Goal: Task Accomplishment & Management: Manage account settings

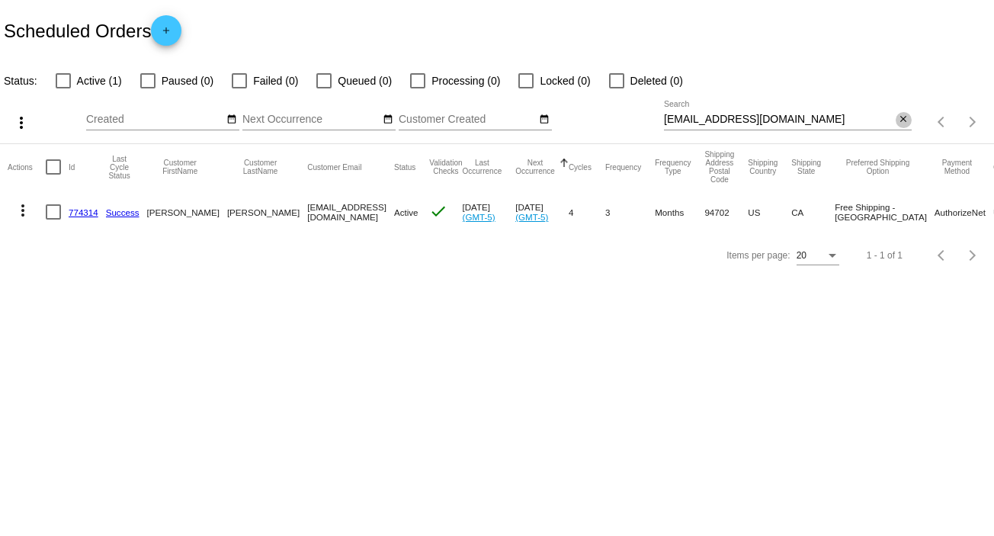
click at [908, 120] on mat-icon "close" at bounding box center [903, 120] width 11 height 12
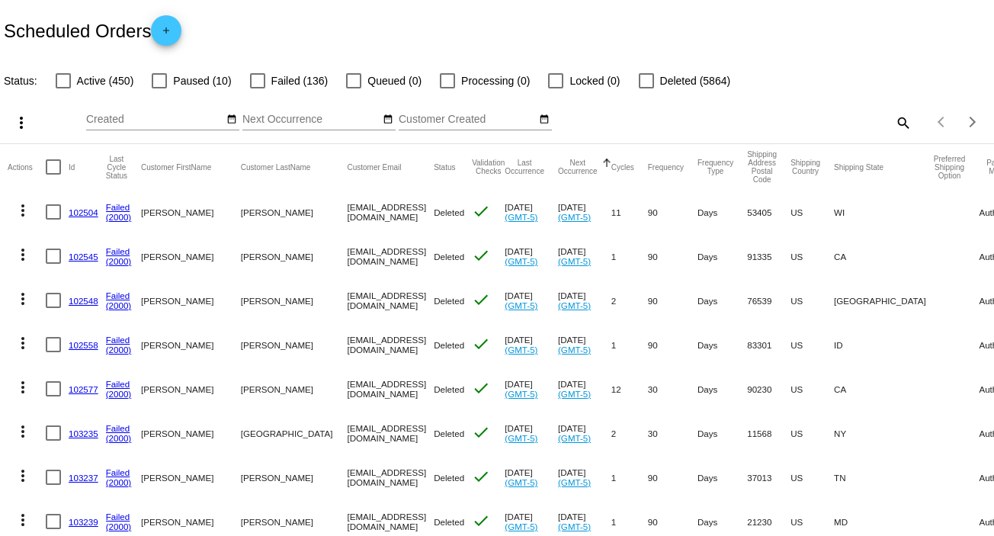
click at [893, 122] on mat-icon "search" at bounding box center [902, 123] width 18 height 24
click at [891, 122] on input "Search" at bounding box center [788, 120] width 248 height 12
paste input "Dear [PERSON_NAME]: Thank you for reaching out. Per your request I have suspend…"
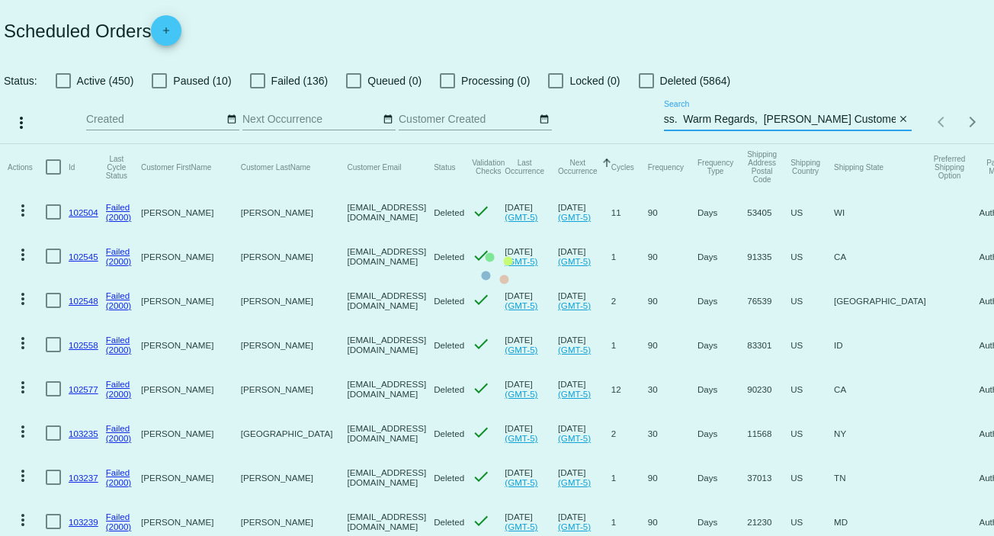
scroll to position [0, 2746]
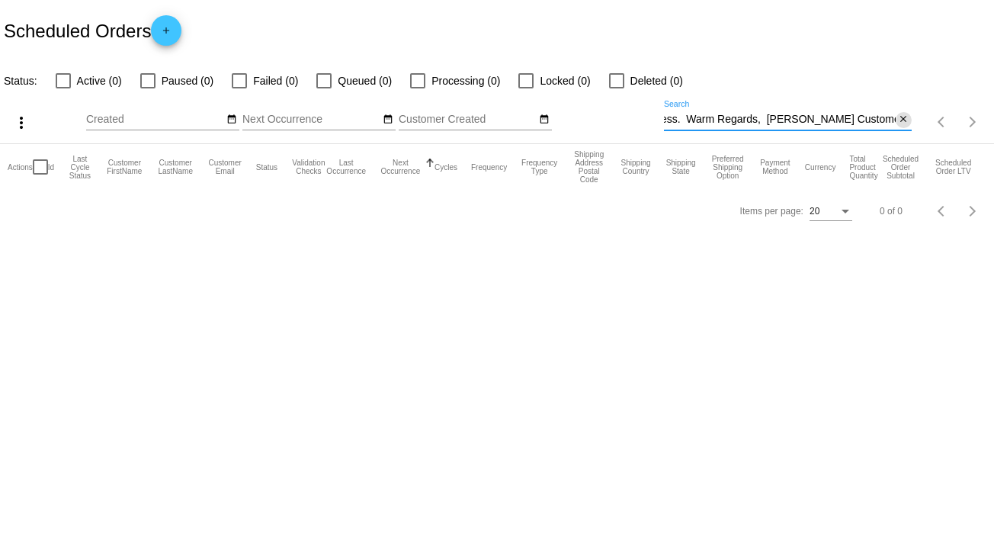
type input "Dear [PERSON_NAME]: Thank you for reaching out. Per your request I have suspend…"
click at [901, 120] on mat-icon "close" at bounding box center [903, 120] width 11 height 12
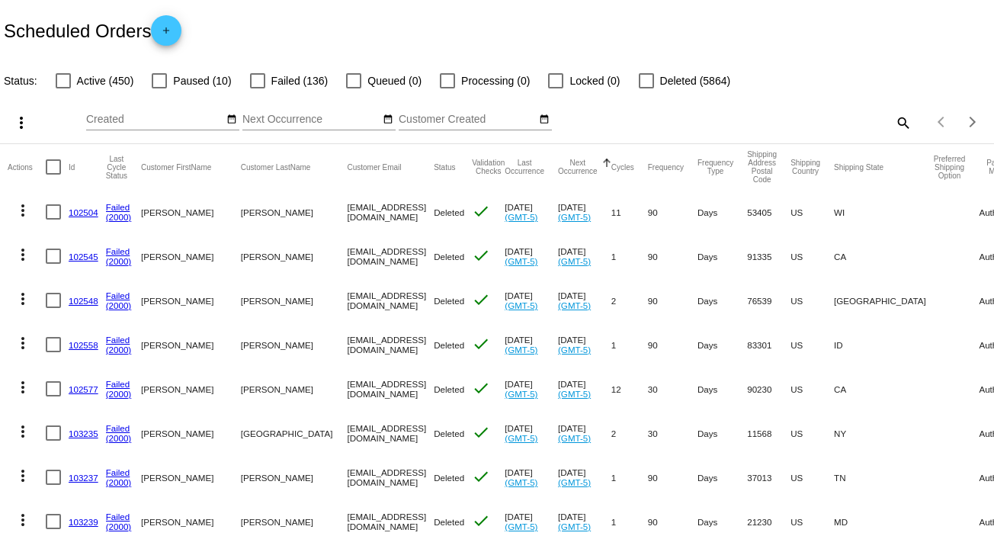
click at [893, 124] on mat-icon "search" at bounding box center [902, 123] width 18 height 24
click at [887, 124] on input "Search" at bounding box center [788, 120] width 248 height 12
paste input "[EMAIL_ADDRESS][DOMAIN_NAME]"
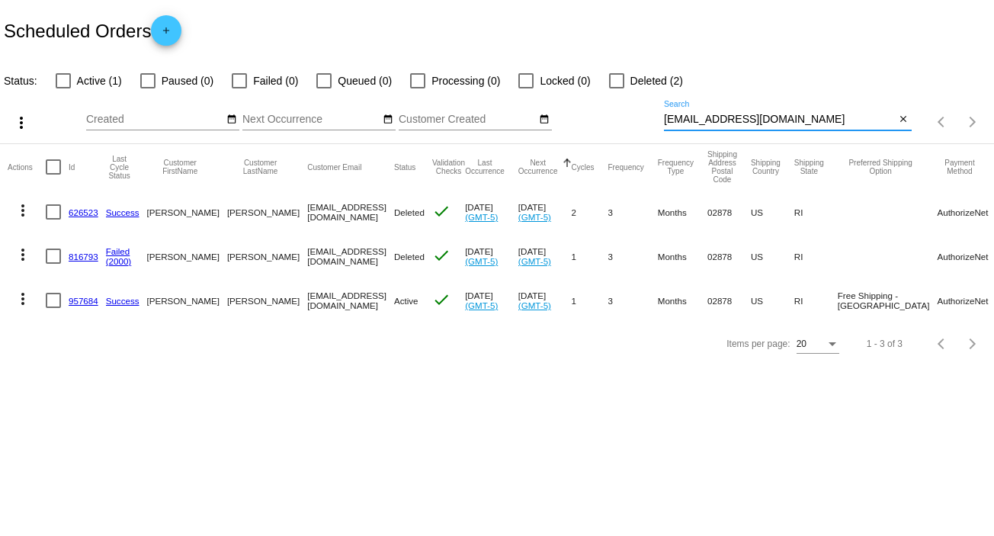
type input "[EMAIL_ADDRESS][DOMAIN_NAME]"
click at [24, 300] on mat-icon "more_vert" at bounding box center [23, 299] width 18 height 18
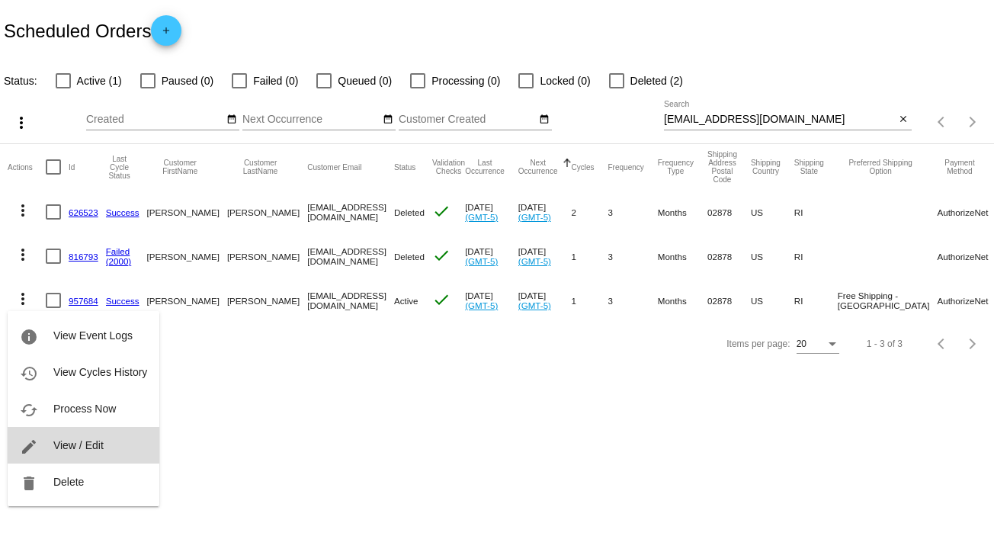
click at [104, 447] on button "edit View / Edit" at bounding box center [84, 445] width 152 height 37
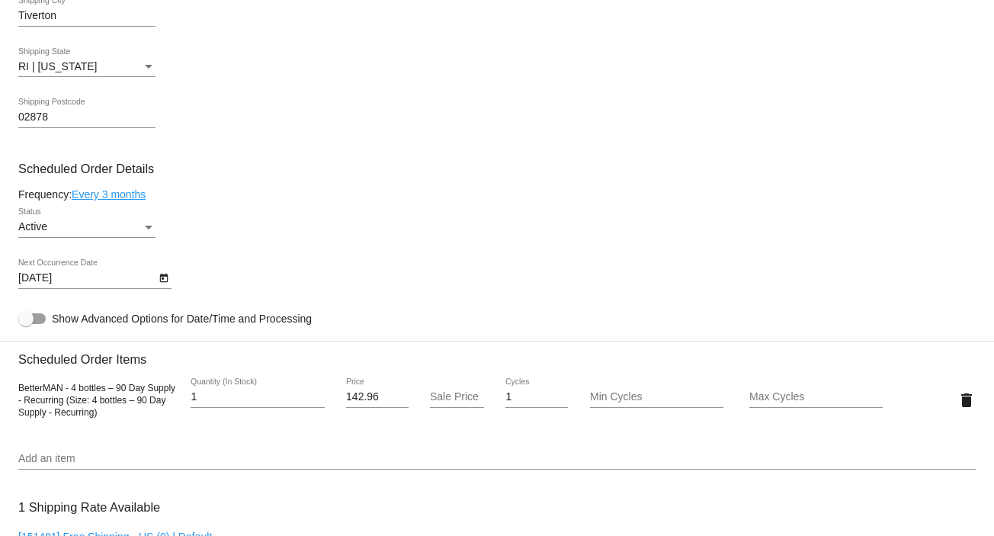
scroll to position [726, 0]
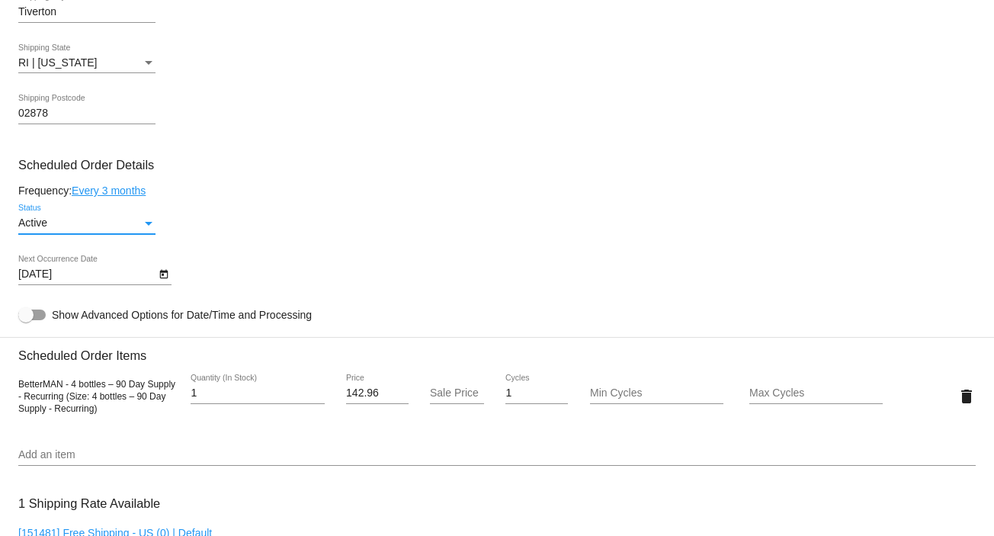
click at [146, 223] on div "Status" at bounding box center [149, 223] width 14 height 12
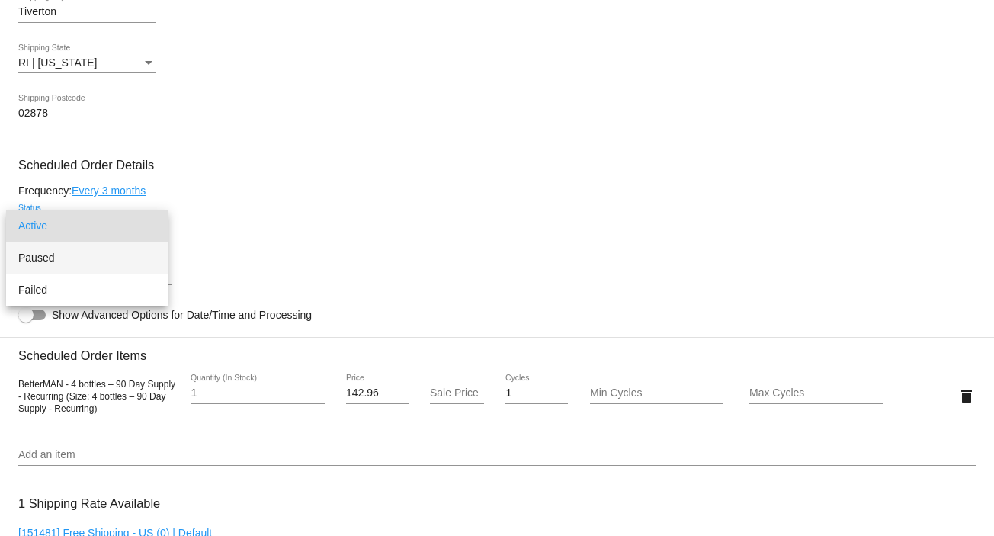
click at [141, 252] on span "Paused" at bounding box center [86, 258] width 137 height 32
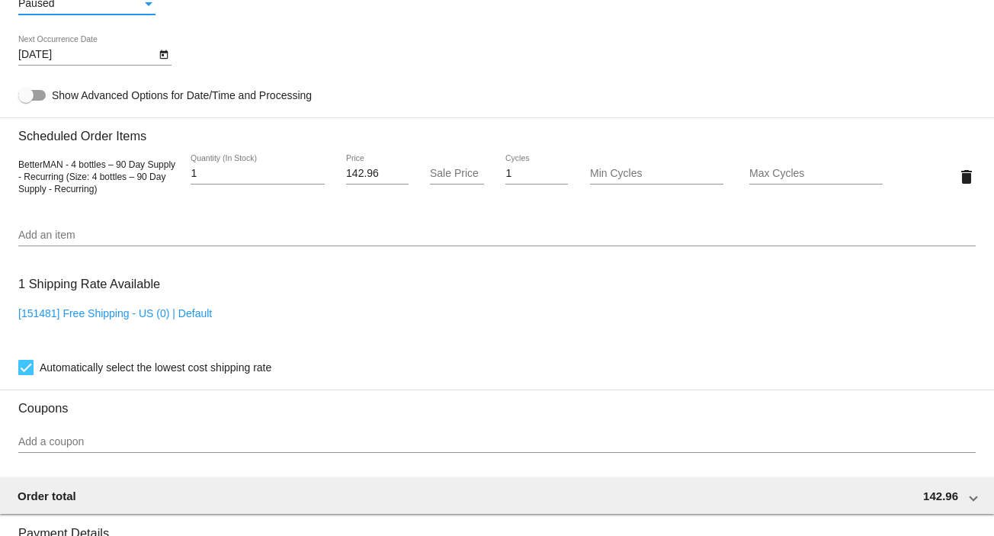
scroll to position [1317, 0]
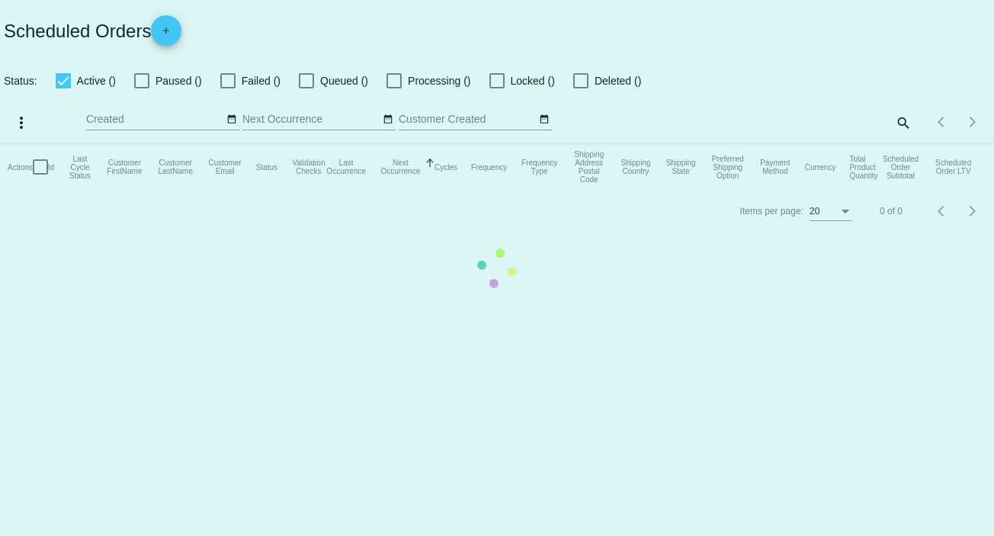
checkbox input "false"
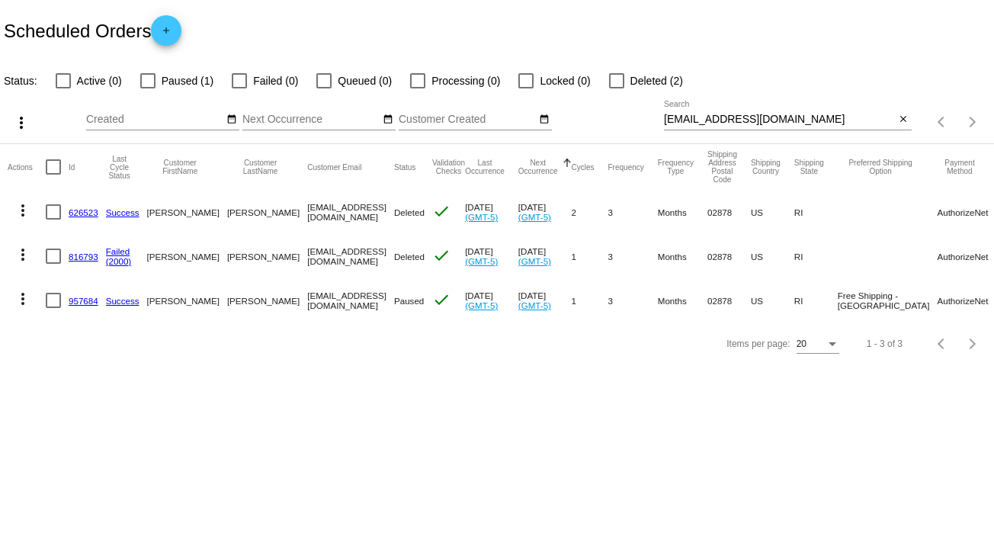
click at [18, 296] on mat-icon "more_vert" at bounding box center [23, 299] width 18 height 18
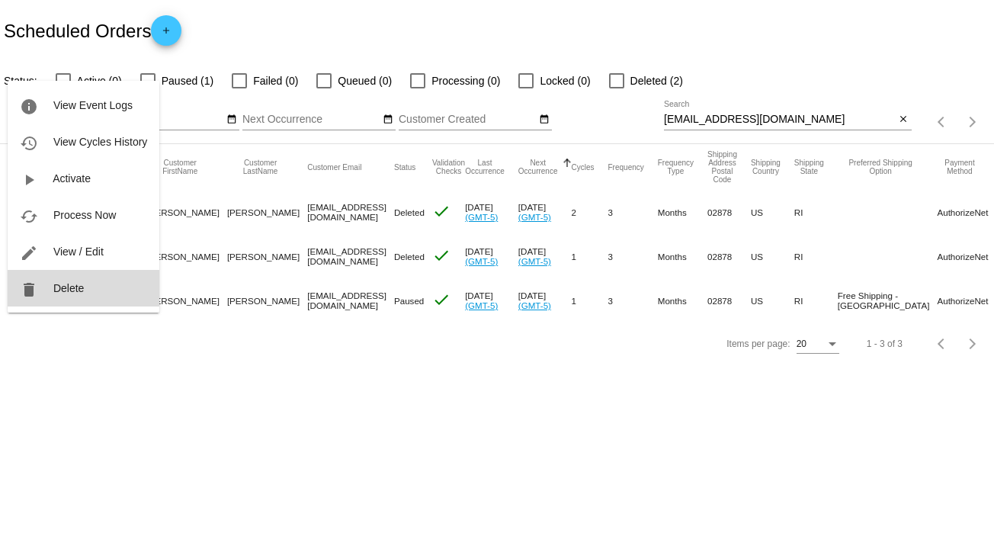
click at [58, 280] on button "delete Delete" at bounding box center [84, 288] width 152 height 37
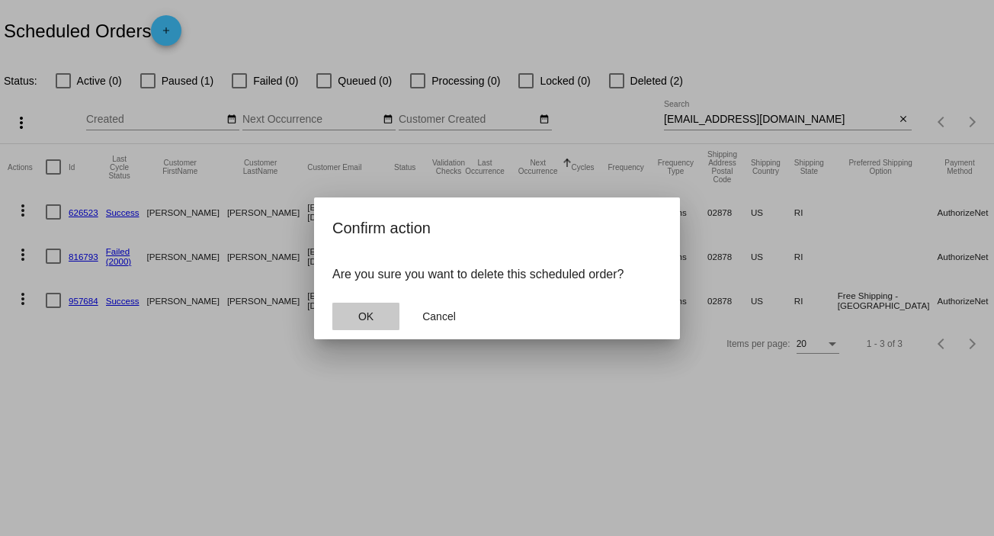
click at [361, 315] on span "OK" at bounding box center [365, 316] width 15 height 12
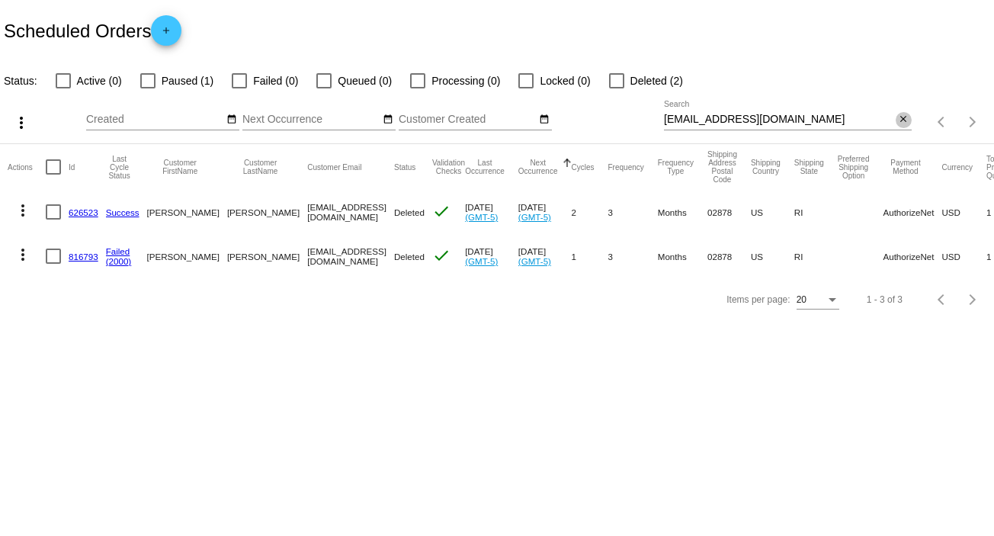
click at [905, 114] on mat-icon "close" at bounding box center [903, 120] width 11 height 12
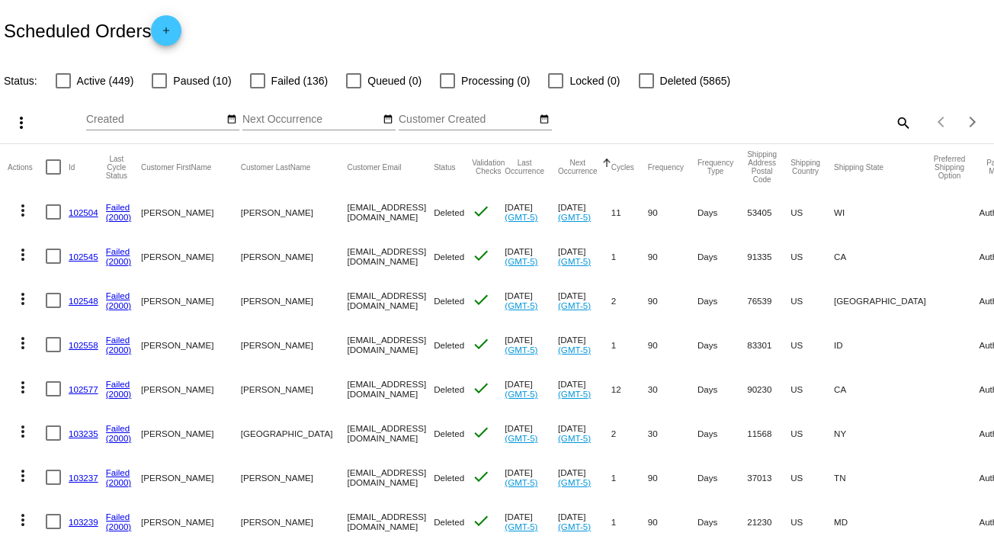
click at [893, 121] on mat-icon "search" at bounding box center [902, 123] width 18 height 24
click at [893, 121] on input "Search" at bounding box center [788, 120] width 248 height 12
paste input "[EMAIL_ADDRESS][DOMAIN_NAME]"
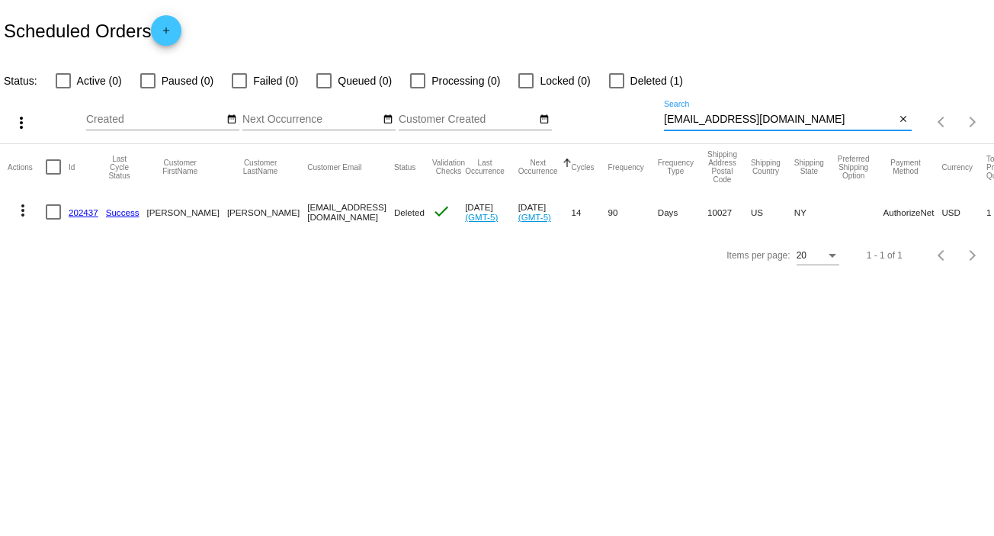
type input "[EMAIL_ADDRESS][DOMAIN_NAME]"
click at [21, 212] on mat-icon "more_vert" at bounding box center [23, 210] width 18 height 18
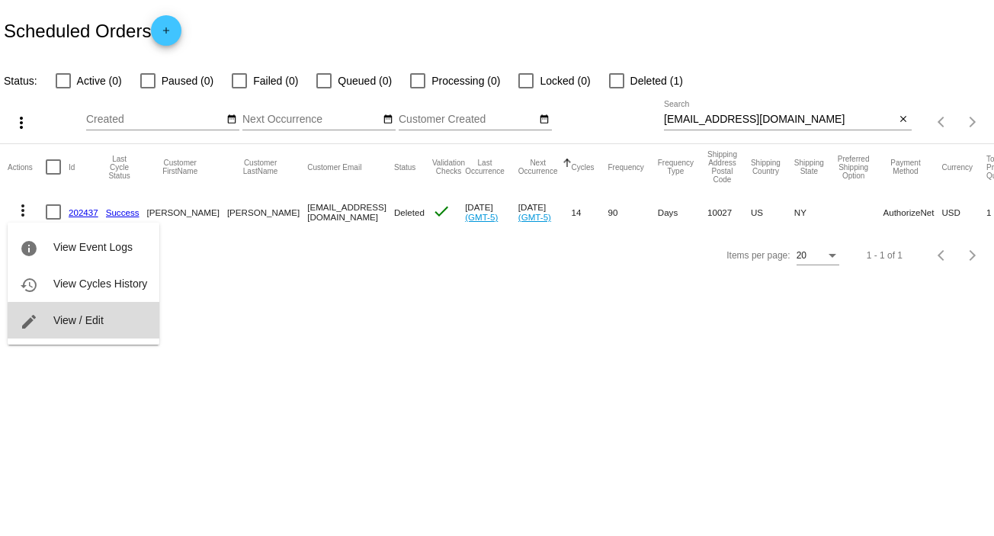
click at [123, 326] on button "edit View / Edit" at bounding box center [84, 320] width 152 height 37
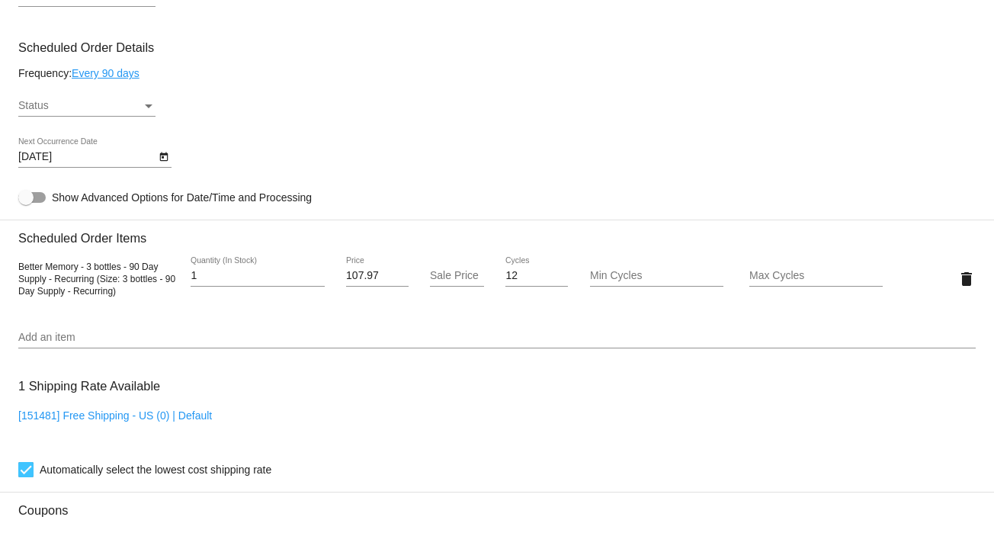
scroll to position [854, 0]
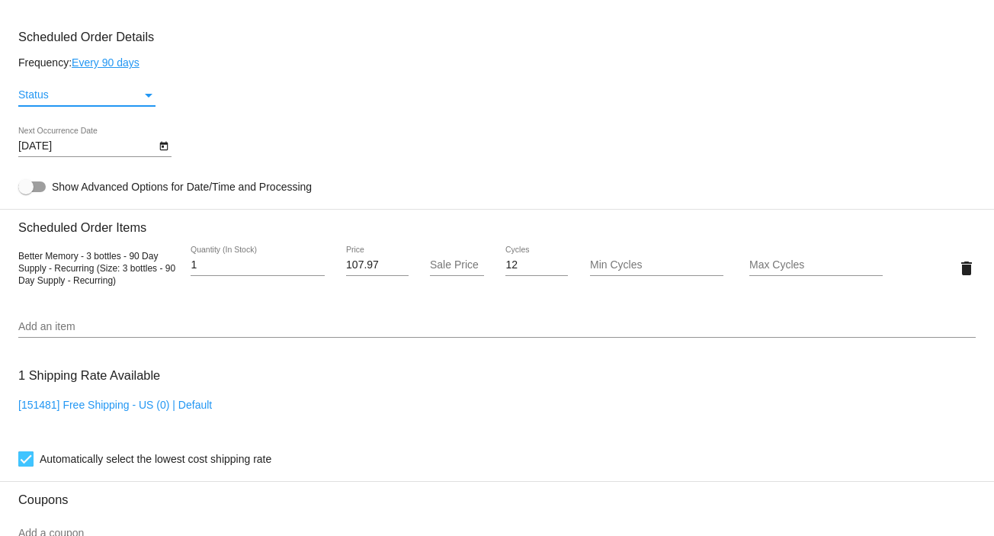
click at [147, 95] on div "Status" at bounding box center [149, 96] width 8 height 4
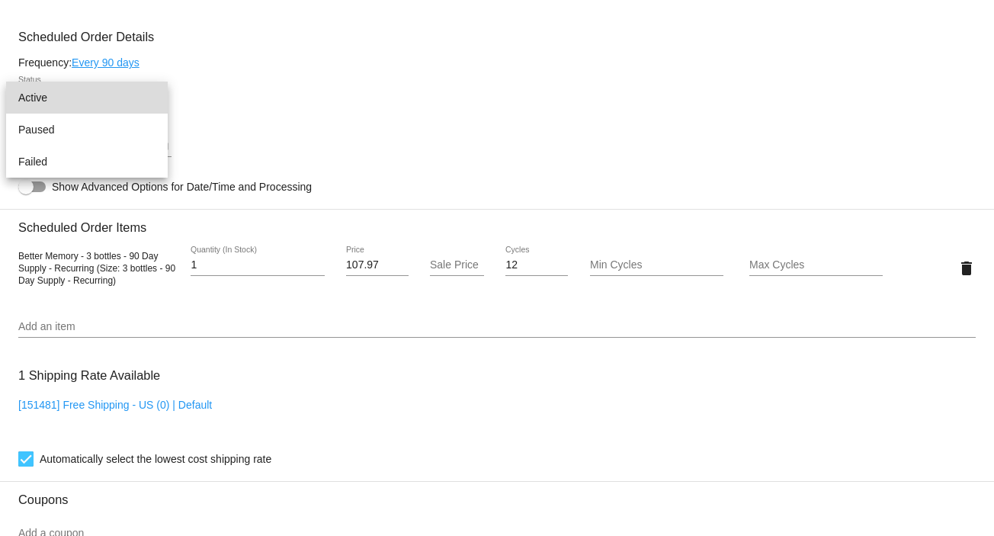
click at [146, 95] on span "Active" at bounding box center [86, 98] width 137 height 32
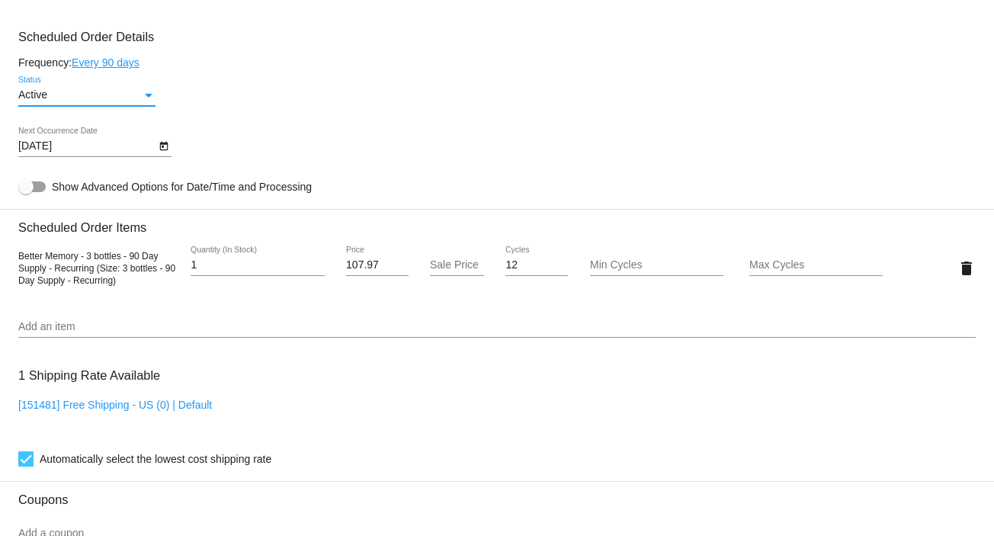
click at [161, 142] on icon "Open calendar" at bounding box center [164, 146] width 11 height 18
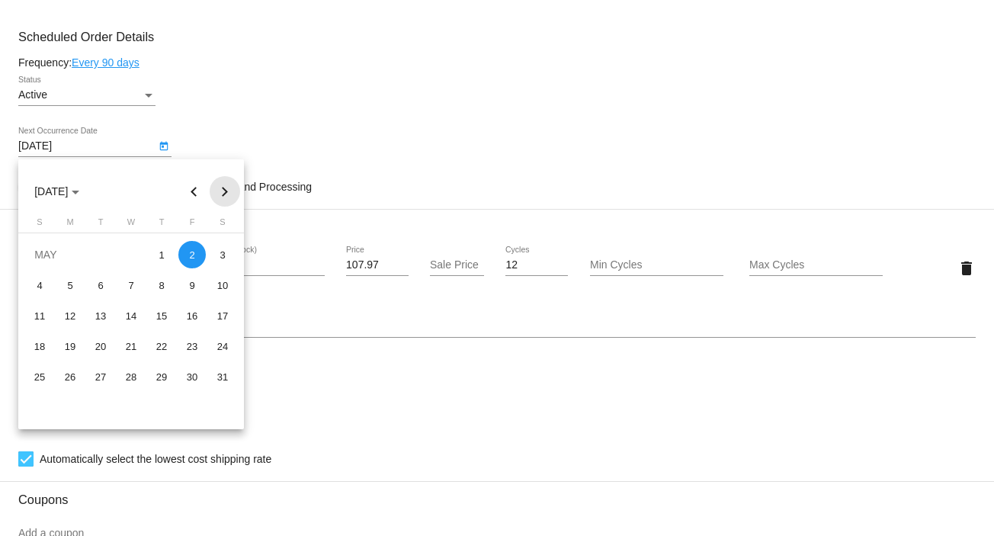
click at [221, 180] on button "Next month" at bounding box center [225, 191] width 30 height 30
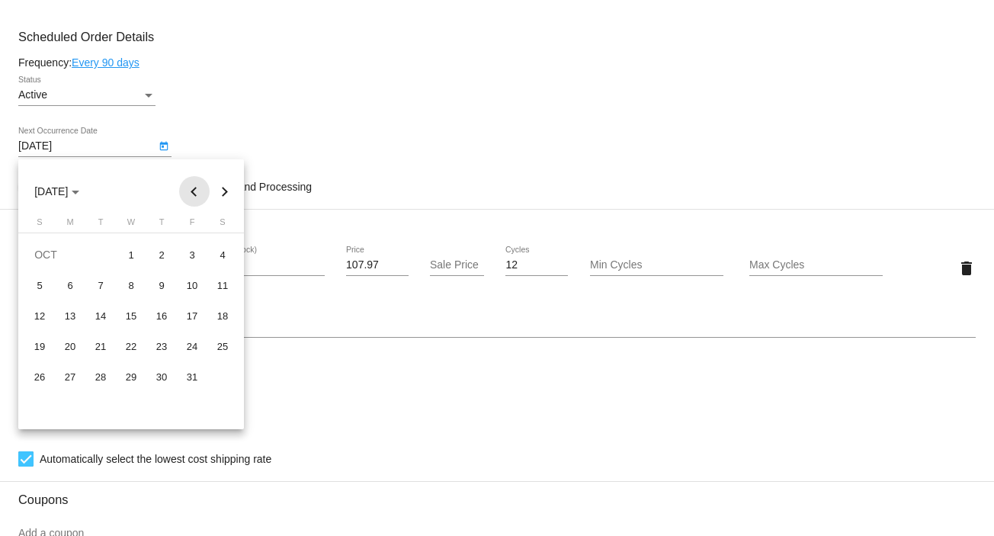
click at [191, 185] on button "Previous month" at bounding box center [194, 191] width 30 height 30
click at [67, 343] on div "15" at bounding box center [69, 345] width 27 height 27
type input "[DATE]"
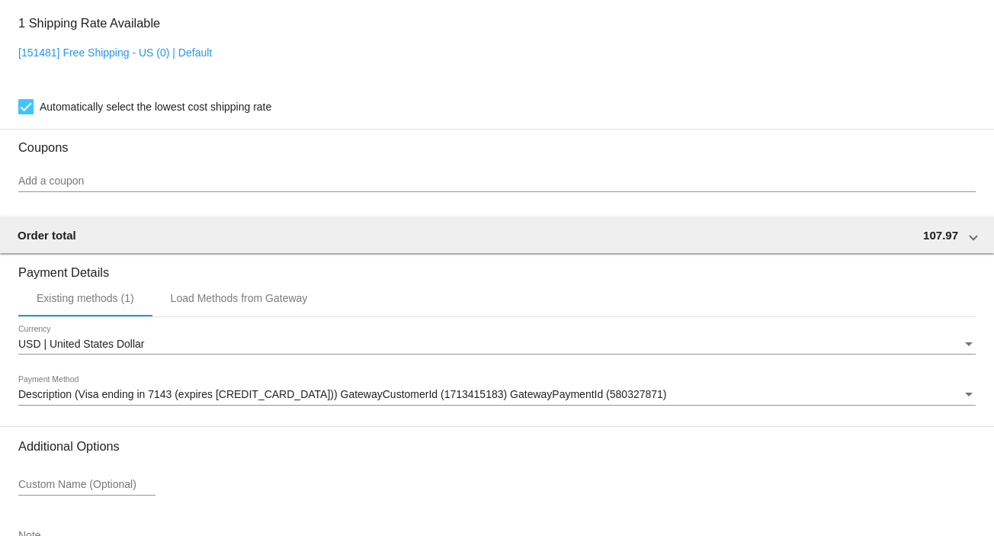
scroll to position [1317, 0]
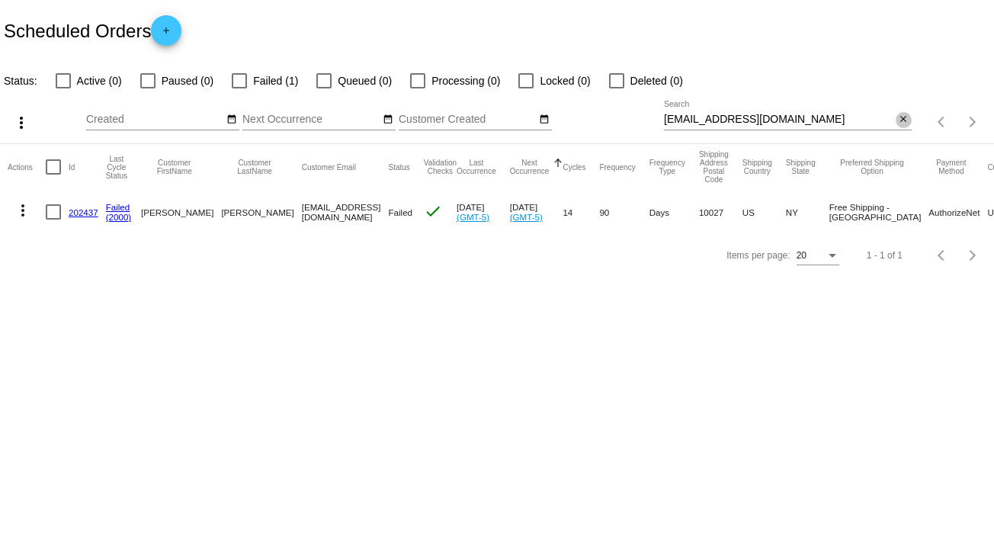
click at [900, 119] on mat-icon "close" at bounding box center [903, 120] width 11 height 12
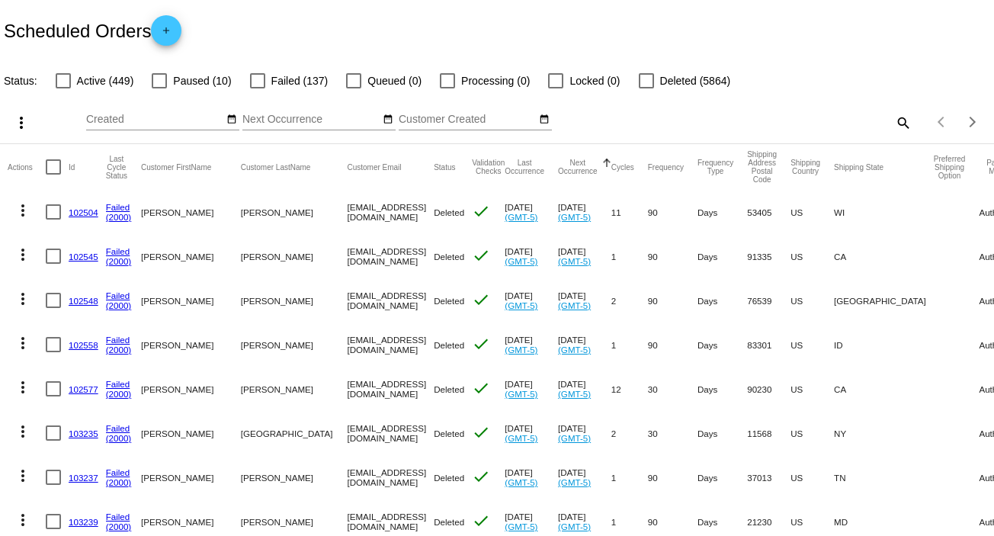
click at [893, 119] on mat-icon "search" at bounding box center [902, 123] width 18 height 24
click at [890, 119] on input "Search" at bounding box center [788, 120] width 248 height 12
paste input "juflare@aol.com"
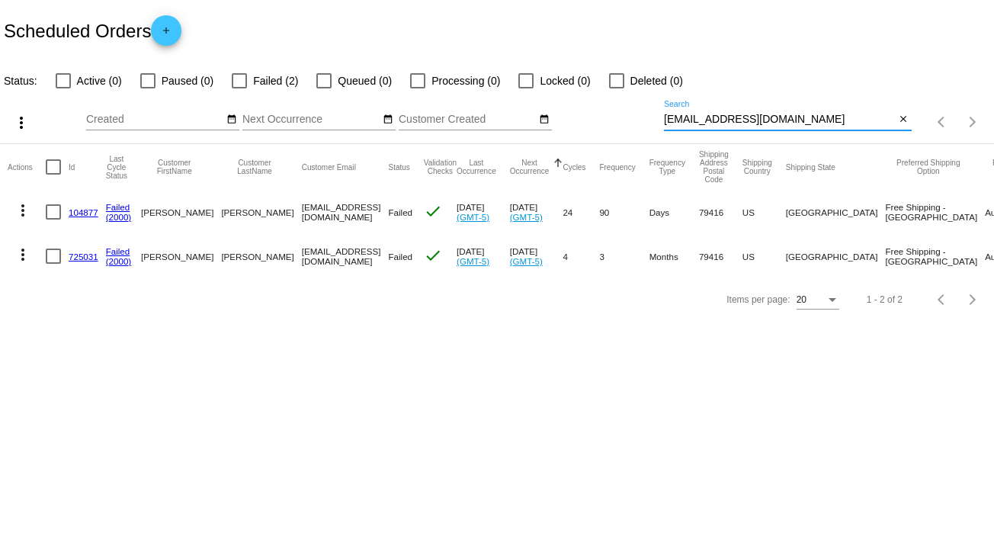
type input "juflare@aol.com"
click at [21, 251] on mat-icon "more_vert" at bounding box center [23, 254] width 18 height 18
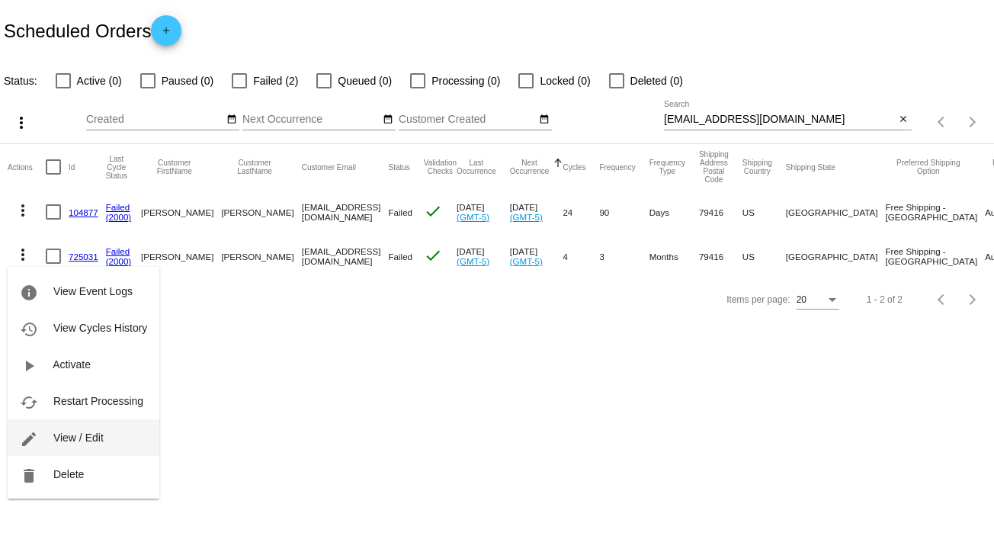
click at [102, 431] on span "View / Edit" at bounding box center [78, 437] width 50 height 12
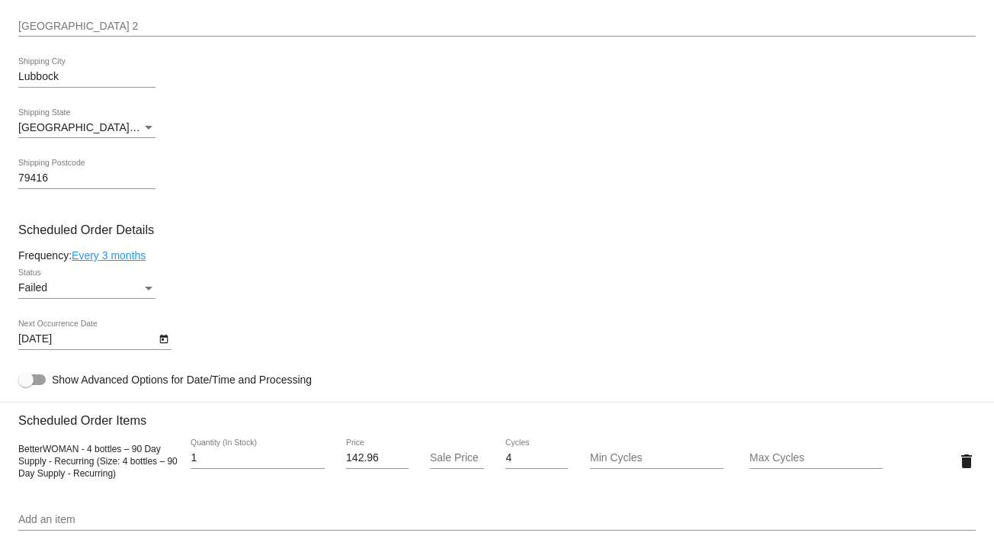
scroll to position [712, 0]
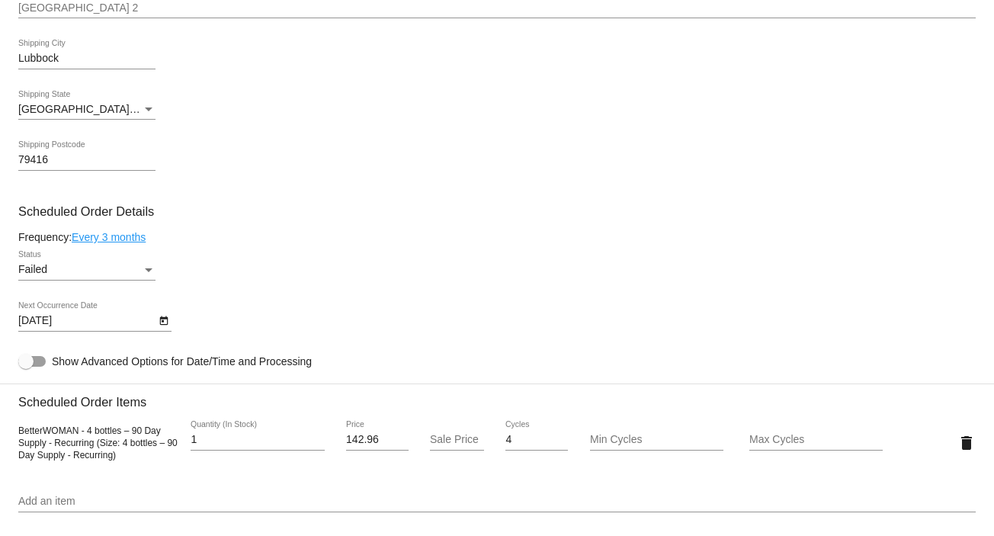
click at [146, 263] on div "Failed Status" at bounding box center [86, 266] width 137 height 30
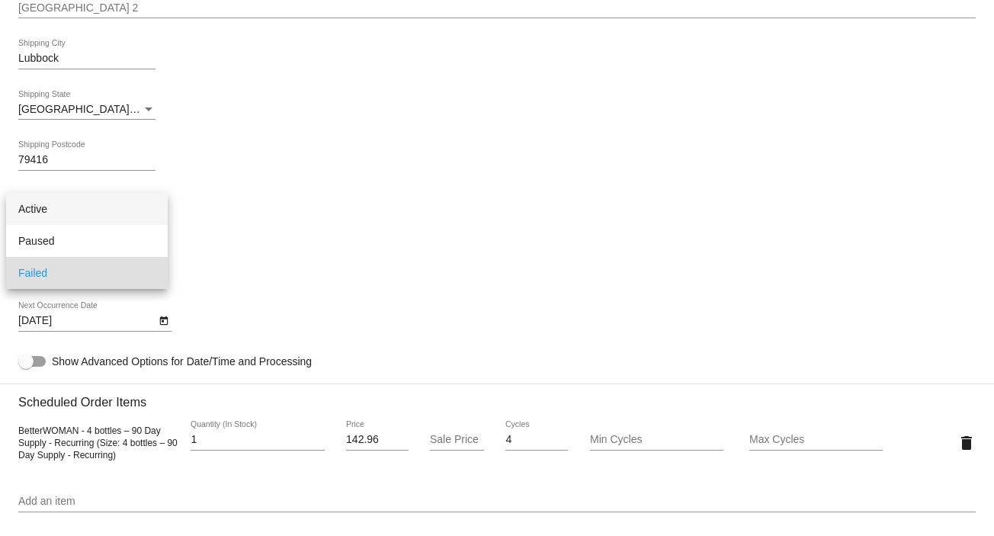
click at [143, 204] on span "Active" at bounding box center [86, 209] width 137 height 32
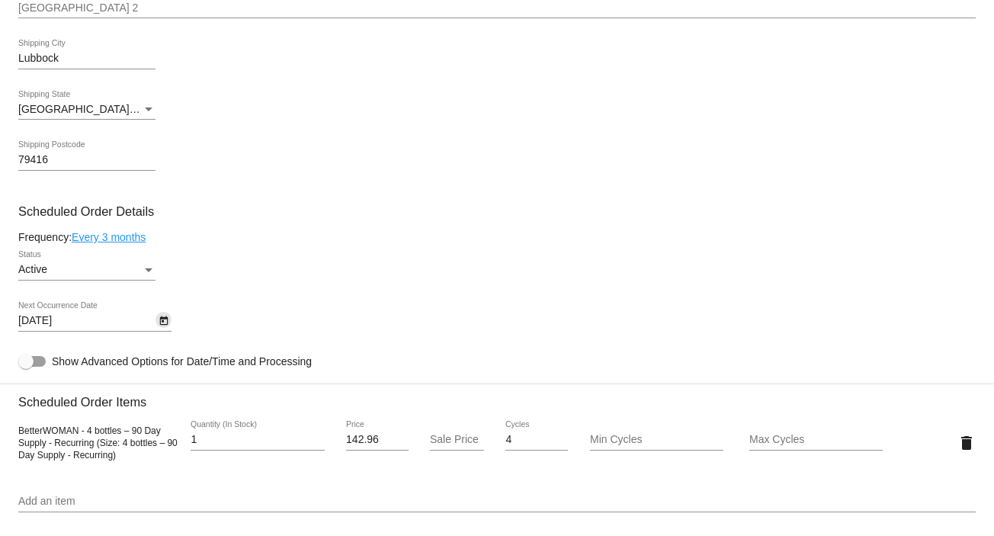
click at [162, 322] on icon "Open calendar" at bounding box center [164, 321] width 11 height 18
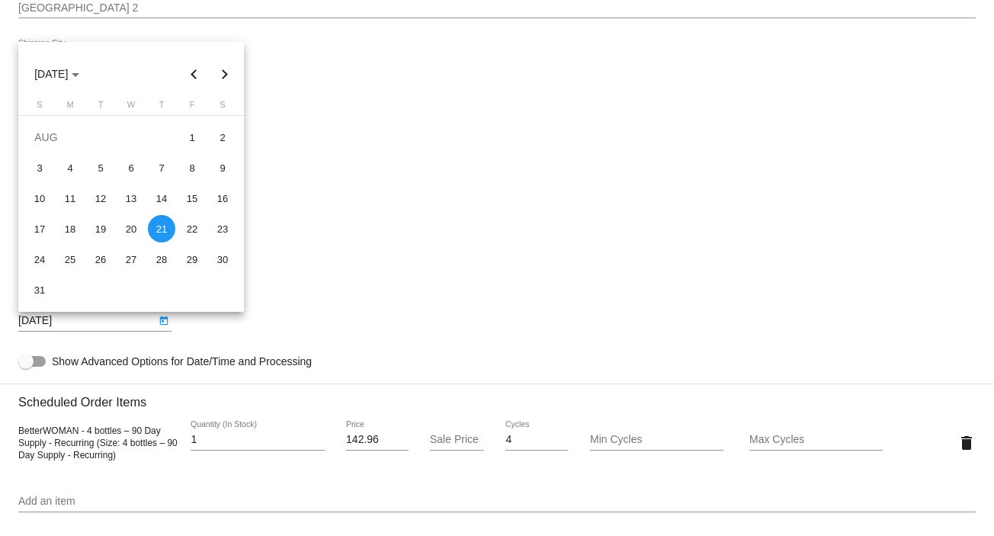
click at [226, 69] on button "Next month" at bounding box center [225, 74] width 30 height 30
click at [74, 222] on div "15" at bounding box center [69, 228] width 27 height 27
type input "[DATE]"
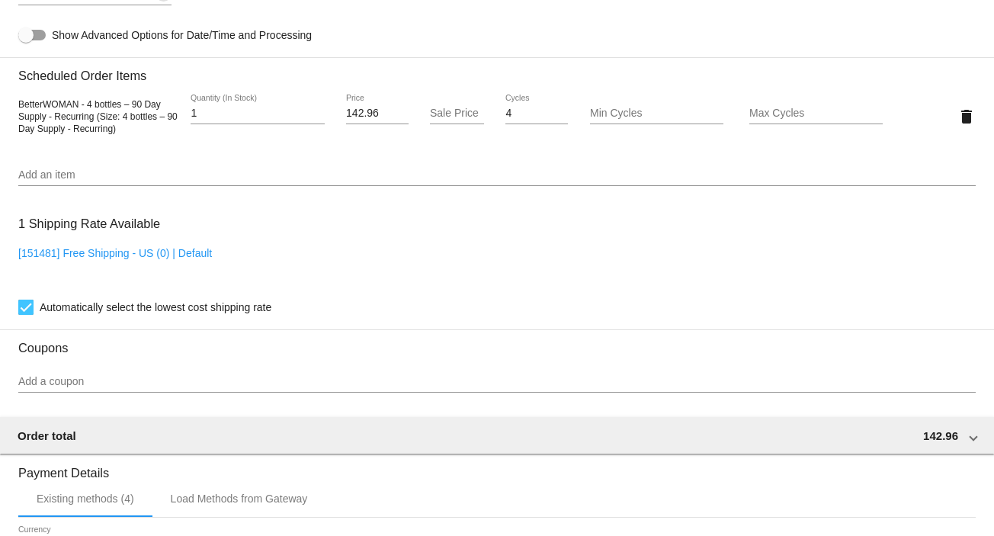
scroll to position [1349, 0]
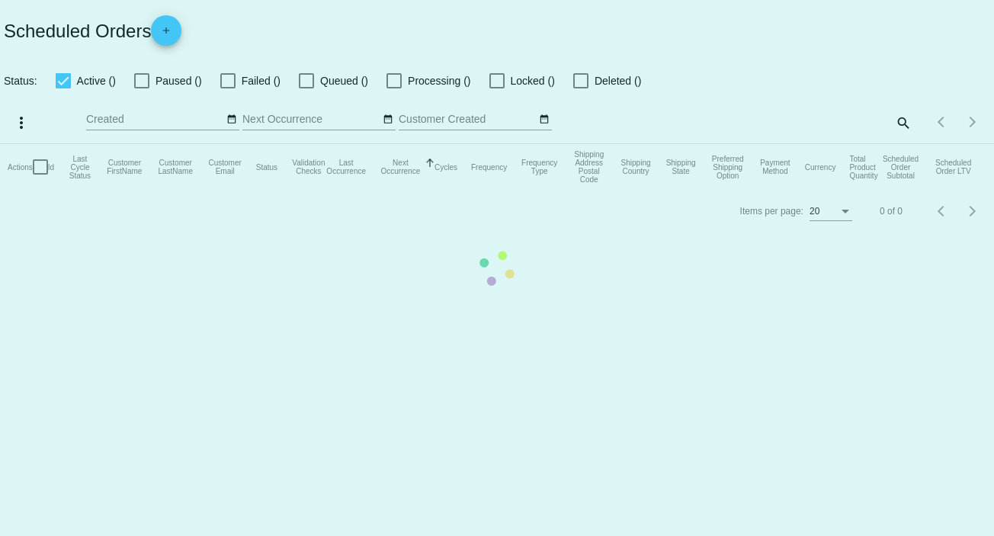
checkbox input "false"
